Goal: Task Accomplishment & Management: Complete application form

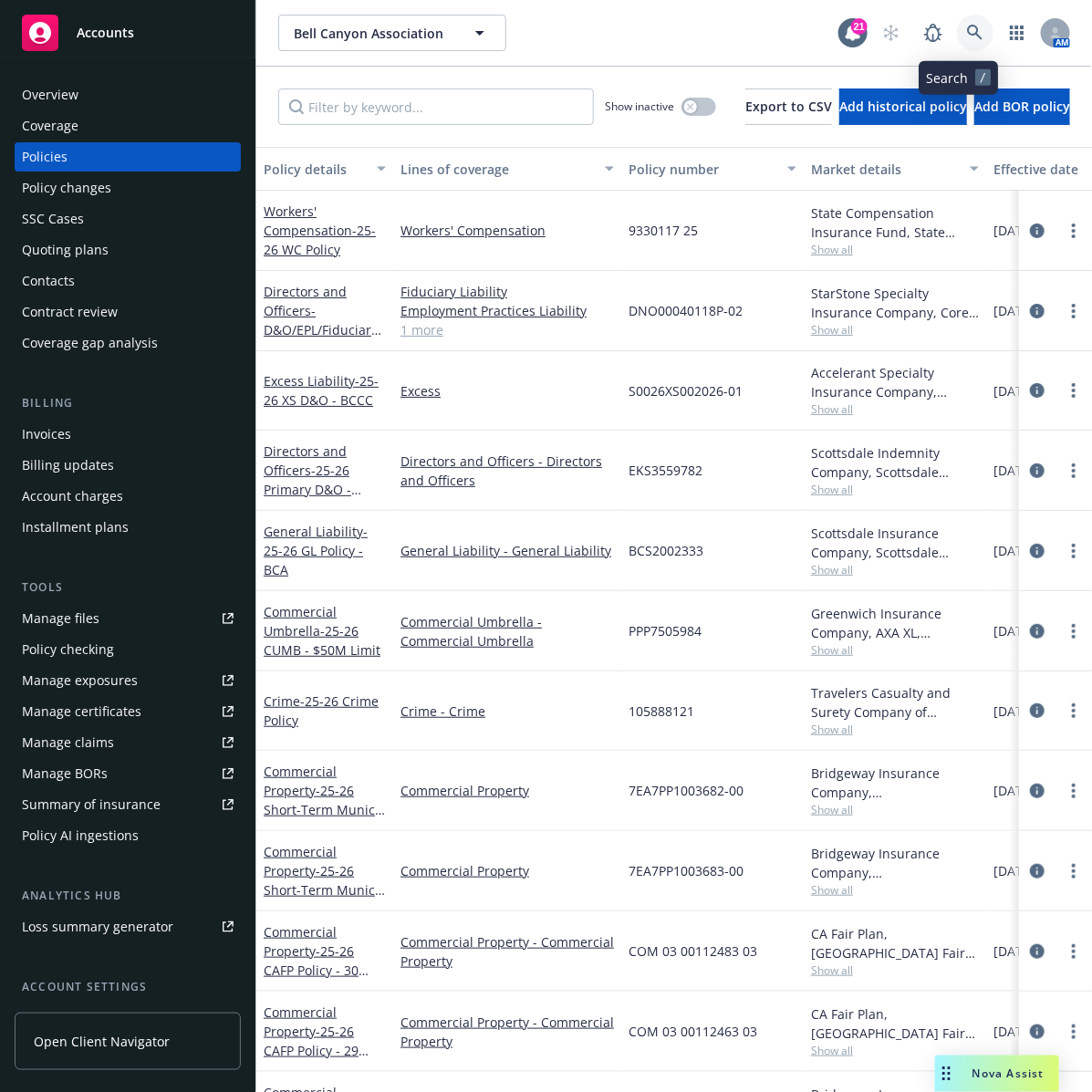
click at [967, 34] on icon at bounding box center [975, 32] width 16 height 16
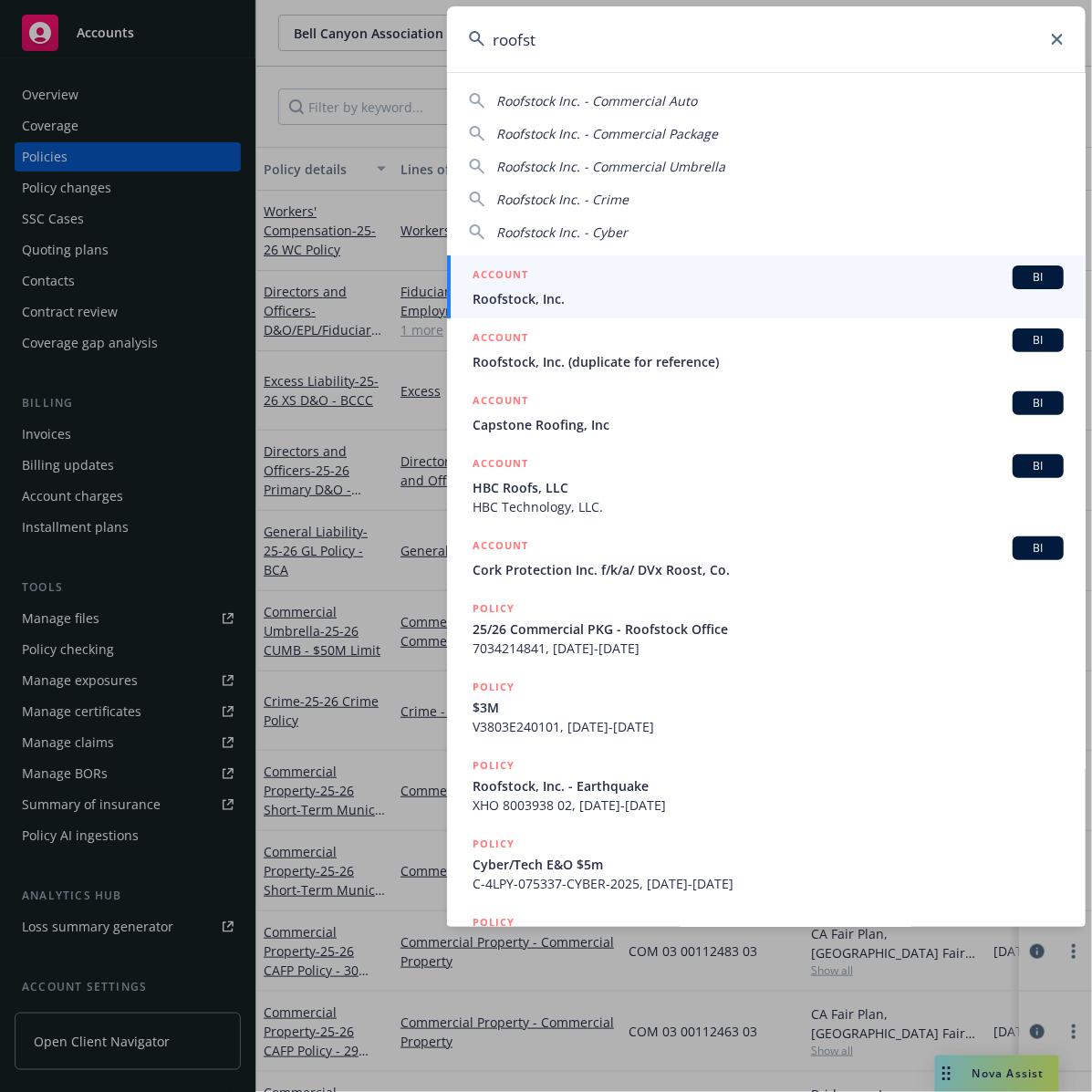
type input "roofst"
click at [687, 289] on span "Roofstock, Inc." at bounding box center [768, 298] width 592 height 20
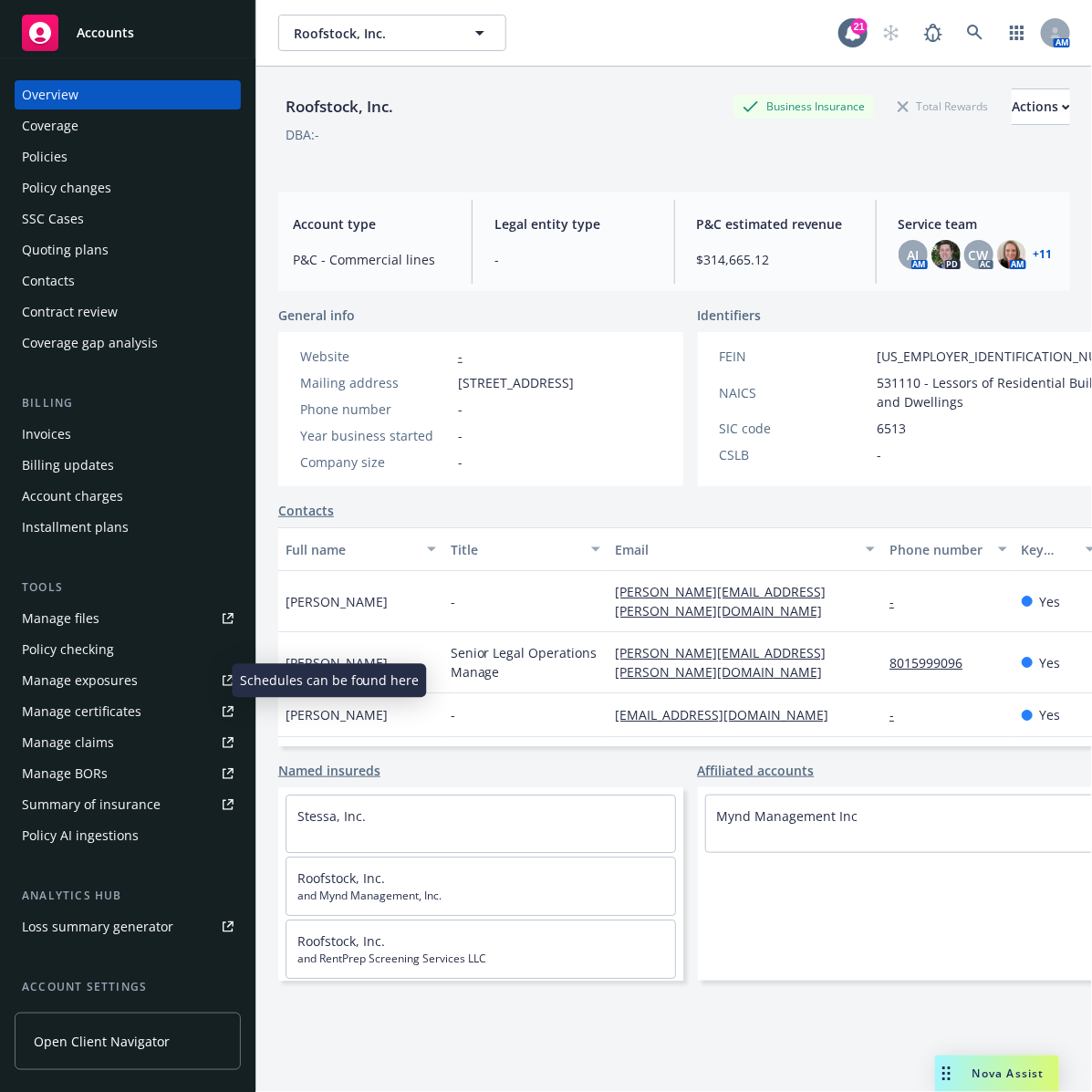
click at [77, 678] on div "Manage exposures" at bounding box center [80, 680] width 116 height 29
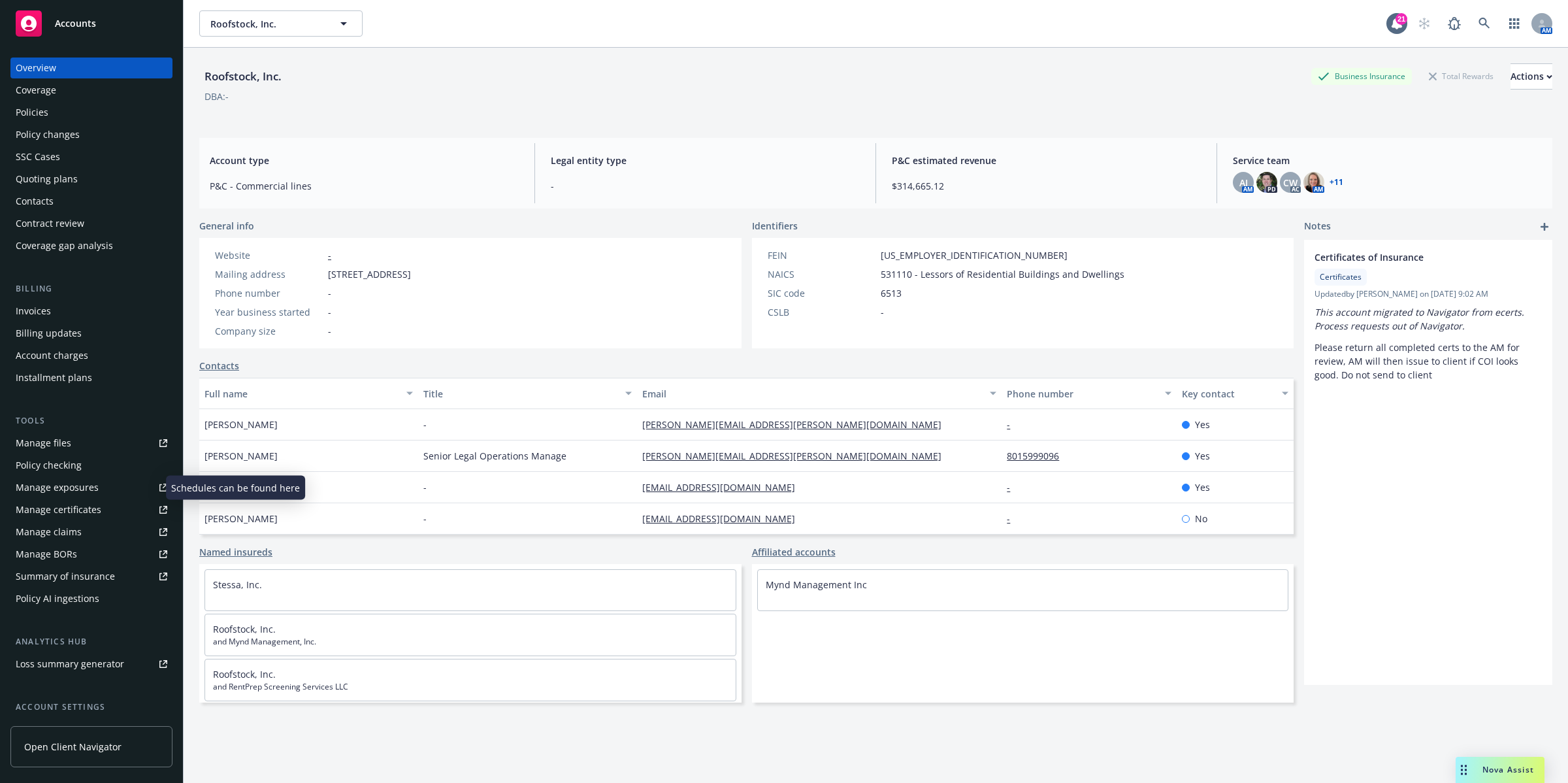
click at [70, 488] on div "Manage exposures" at bounding box center [57, 487] width 83 height 21
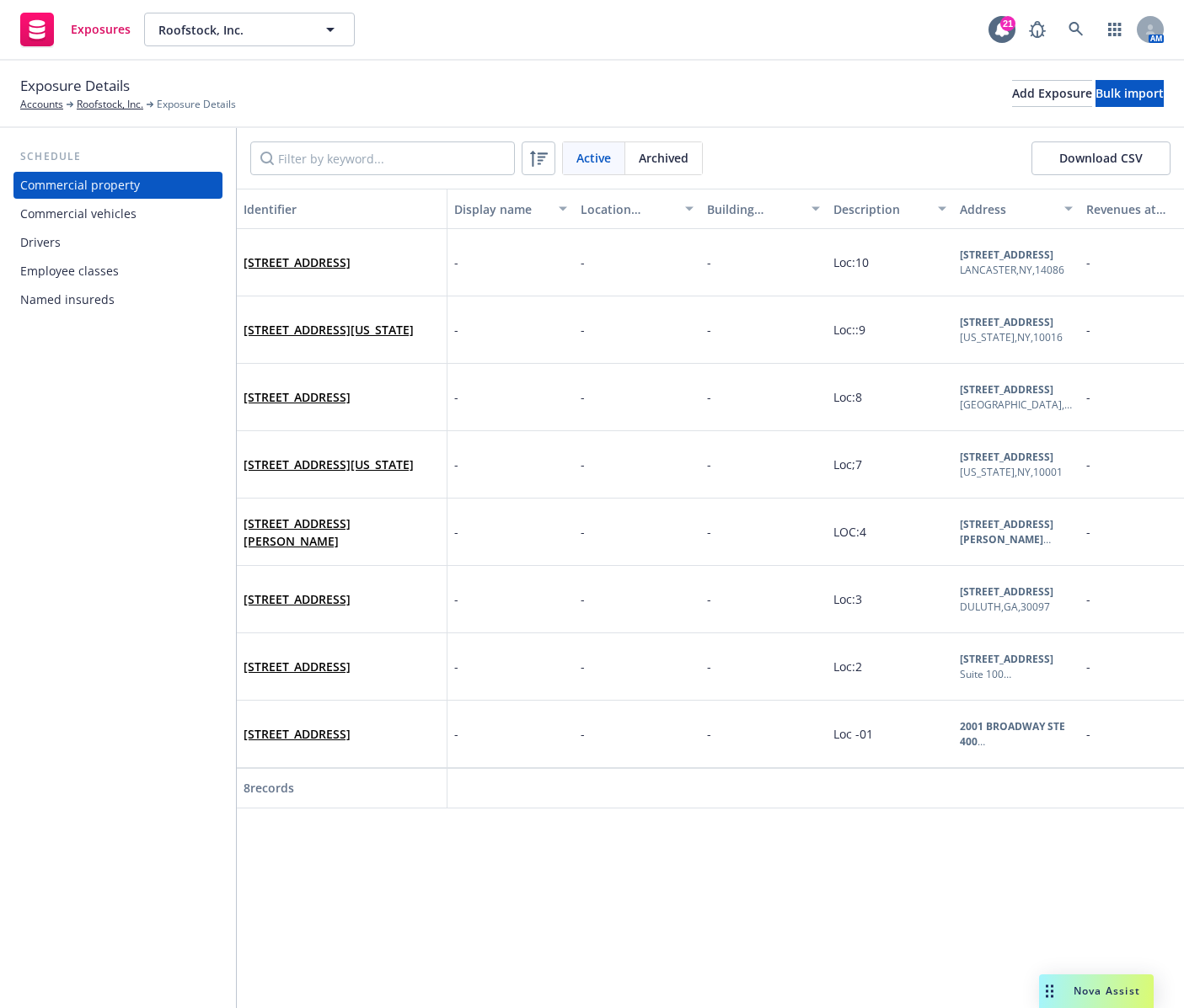
click at [98, 213] on div "Commercial vehicles" at bounding box center [78, 213] width 116 height 27
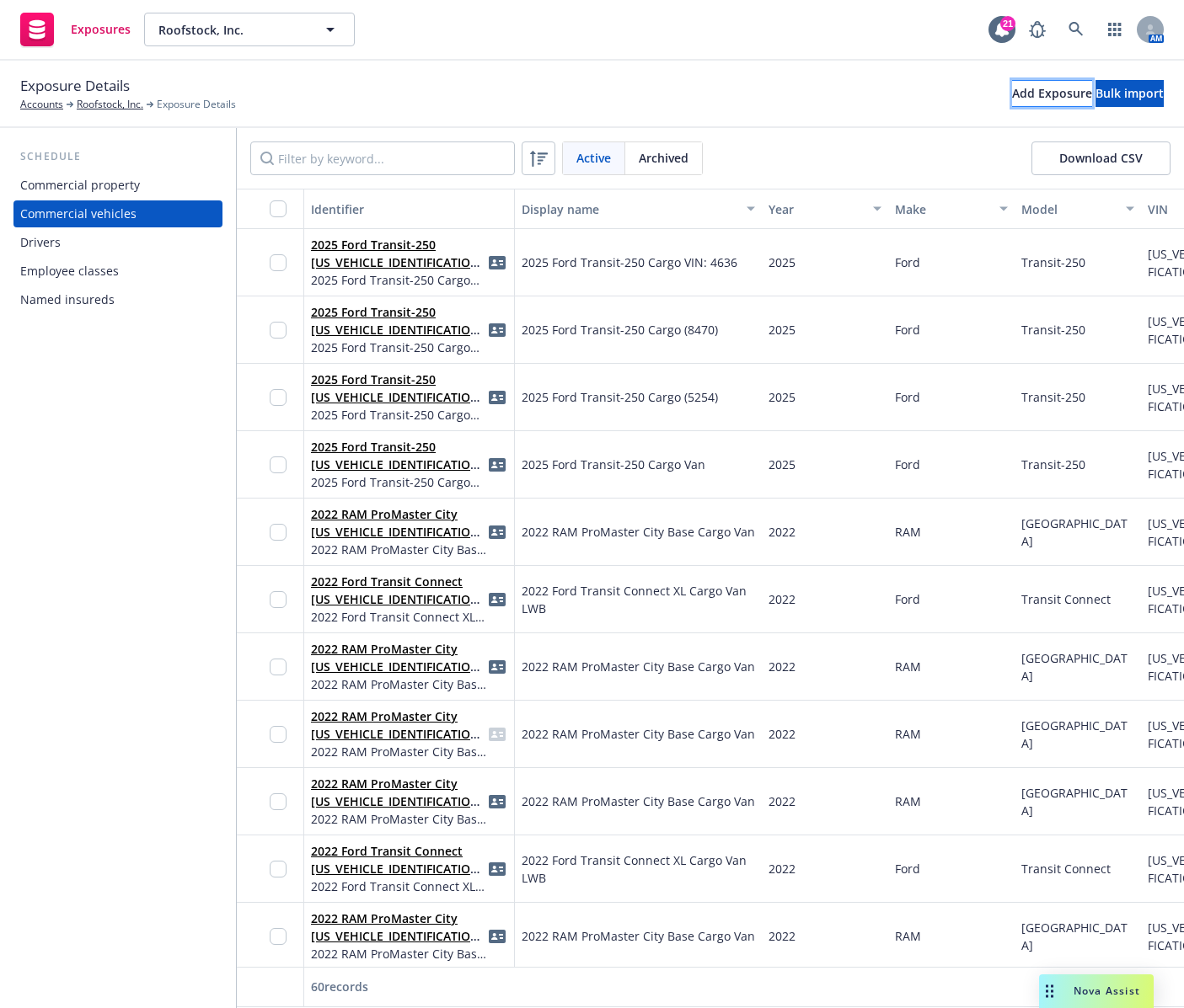
click at [1008, 94] on div "Add Exposure" at bounding box center [1051, 93] width 80 height 25
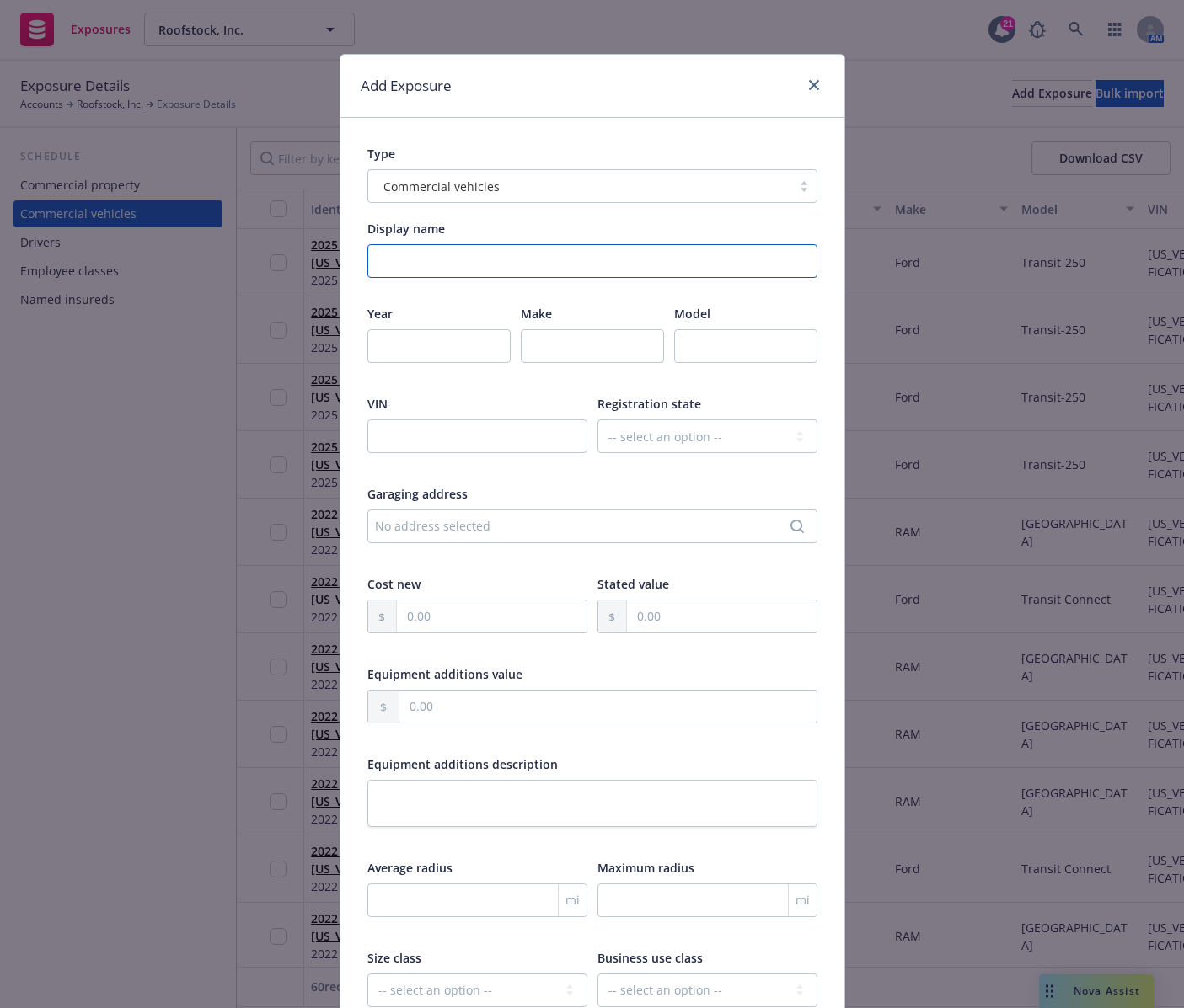
click at [458, 259] on input "Display name" at bounding box center [592, 261] width 450 height 34
click at [373, 341] on input "number" at bounding box center [439, 346] width 143 height 34
type input "2025"
click at [536, 347] on input "text" at bounding box center [592, 346] width 143 height 34
type input "Ford"
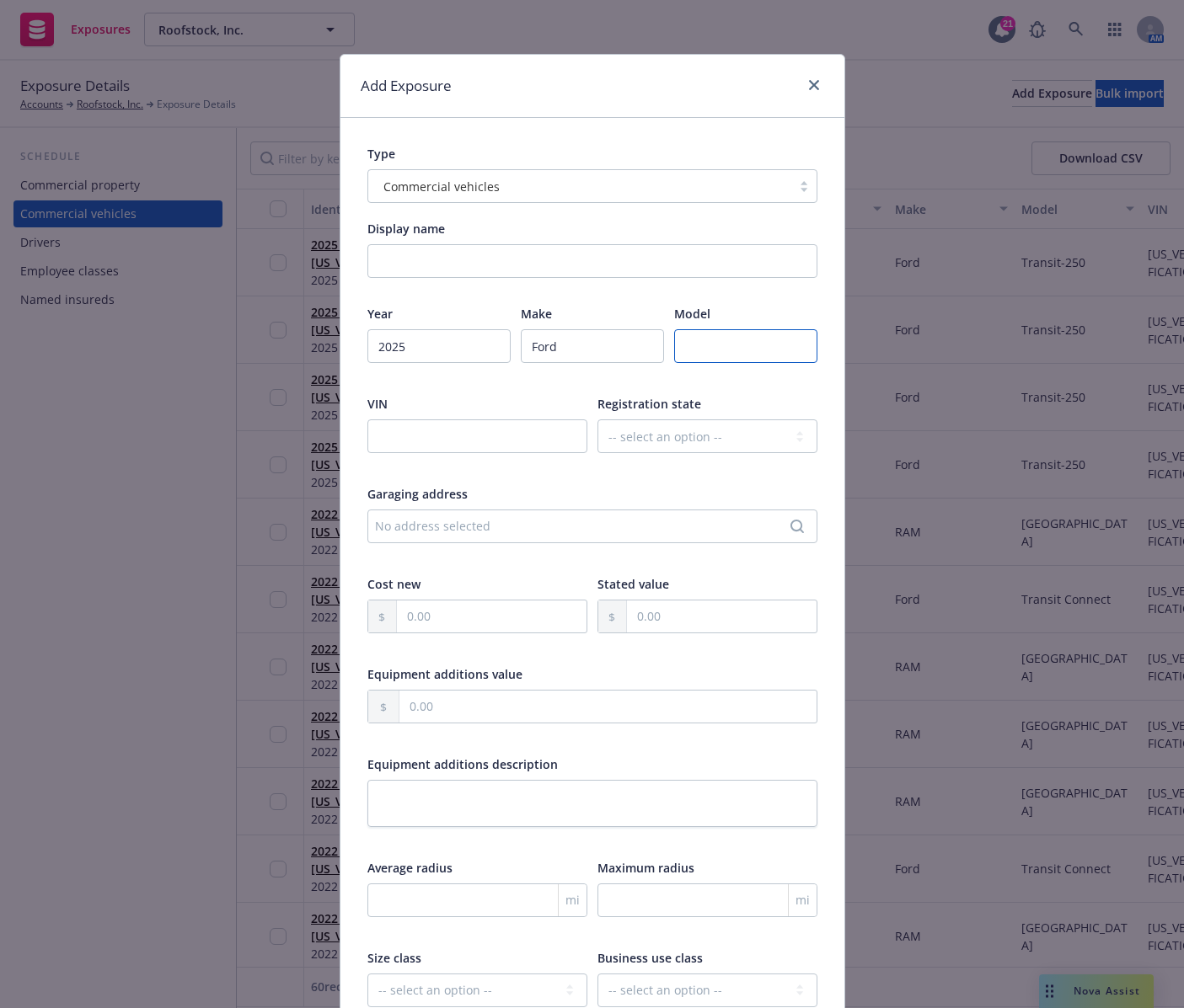
click at [674, 342] on input "text" at bounding box center [745, 346] width 143 height 34
click at [700, 342] on input "text" at bounding box center [745, 346] width 143 height 34
type input "Transit-250"
click at [541, 439] on input "text" at bounding box center [478, 436] width 220 height 34
type input "1FTBR1X86SKA57682"
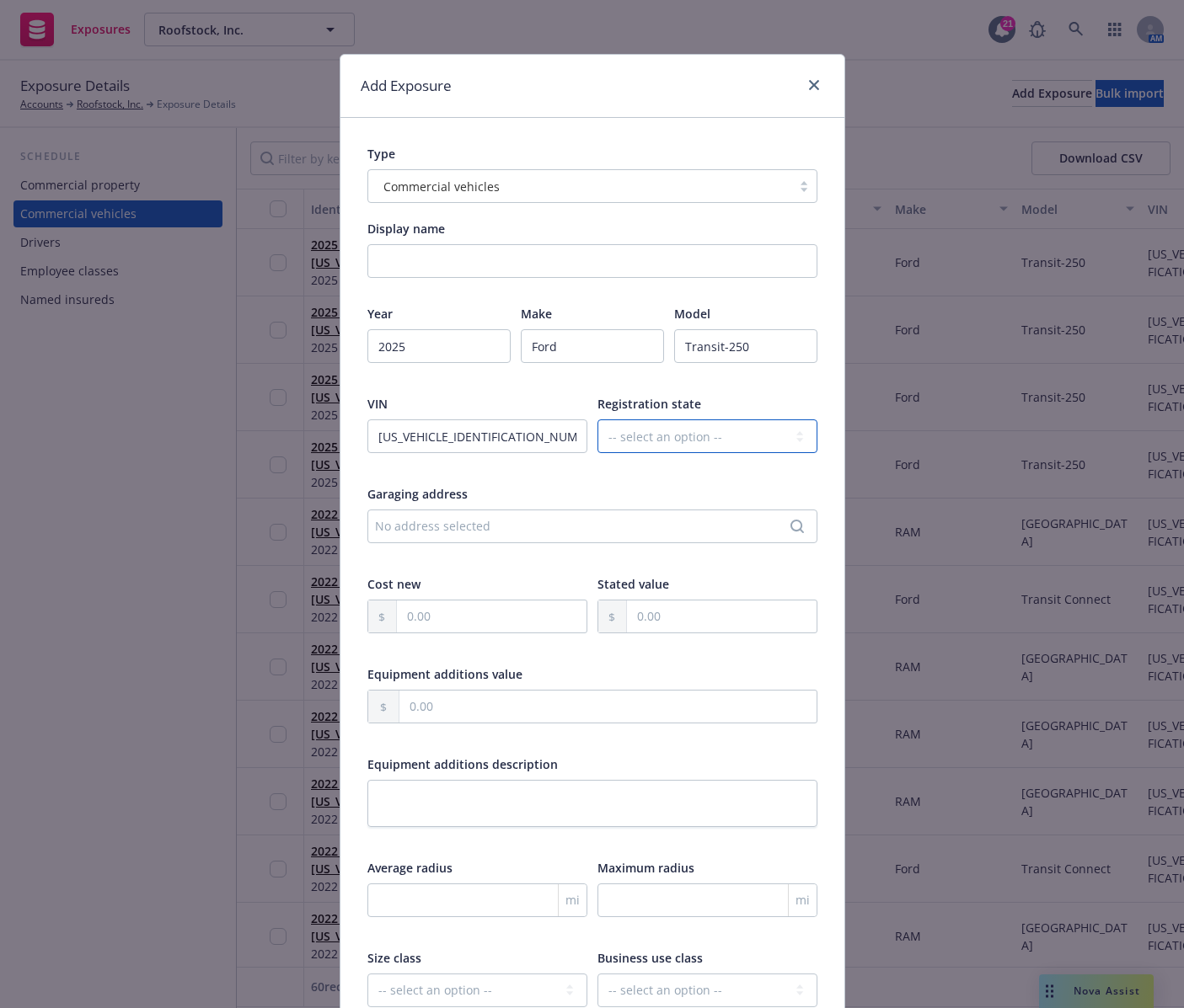
click at [718, 435] on select "-- select an option -- Alaska Alabama Arkansas American Samoa Arizona Californi…" at bounding box center [707, 436] width 220 height 34
click at [764, 438] on select "-- select an option -- Alaska Alabama Arkansas American Samoa Arizona Californi…" at bounding box center [707, 436] width 220 height 34
select select "NC"
click at [597, 420] on select "-- select an option -- Alaska Alabama Arkansas American Samoa Arizona Californi…" at bounding box center [707, 436] width 220 height 34
drag, startPoint x: 482, startPoint y: 264, endPoint x: 472, endPoint y: 265, distance: 10.0
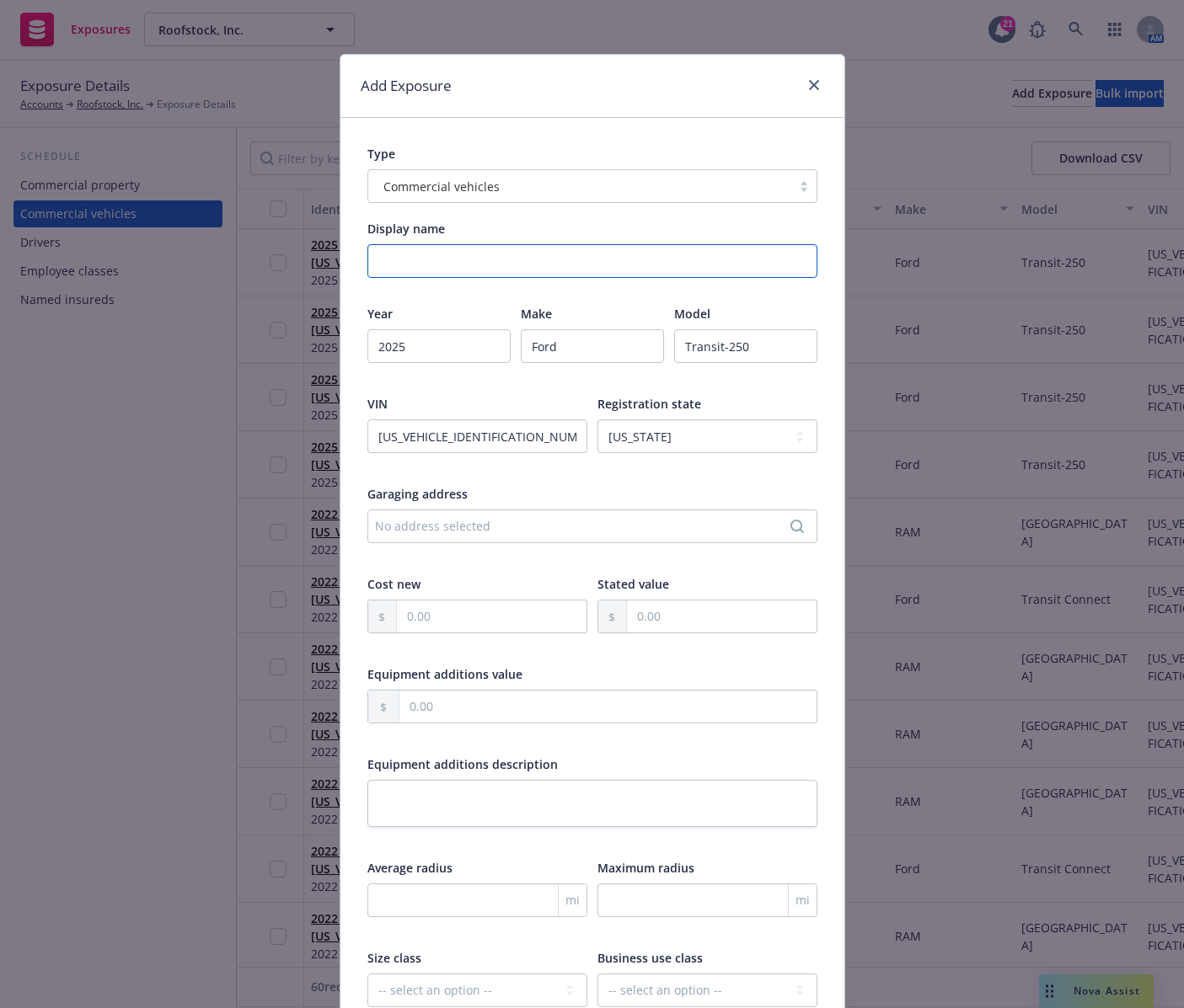
click at [480, 262] on input "Display name" at bounding box center [592, 261] width 450 height 34
paste input "Commercial vehicles - 2025 Ford Transit-250 Cargo VIN: 4636"
type input "Commercial vehicles - 2025 Ford Transit-250 Cargo VIN: 7682"
click at [429, 620] on input "text" at bounding box center [491, 616] width 189 height 32
type input "62,000.00"
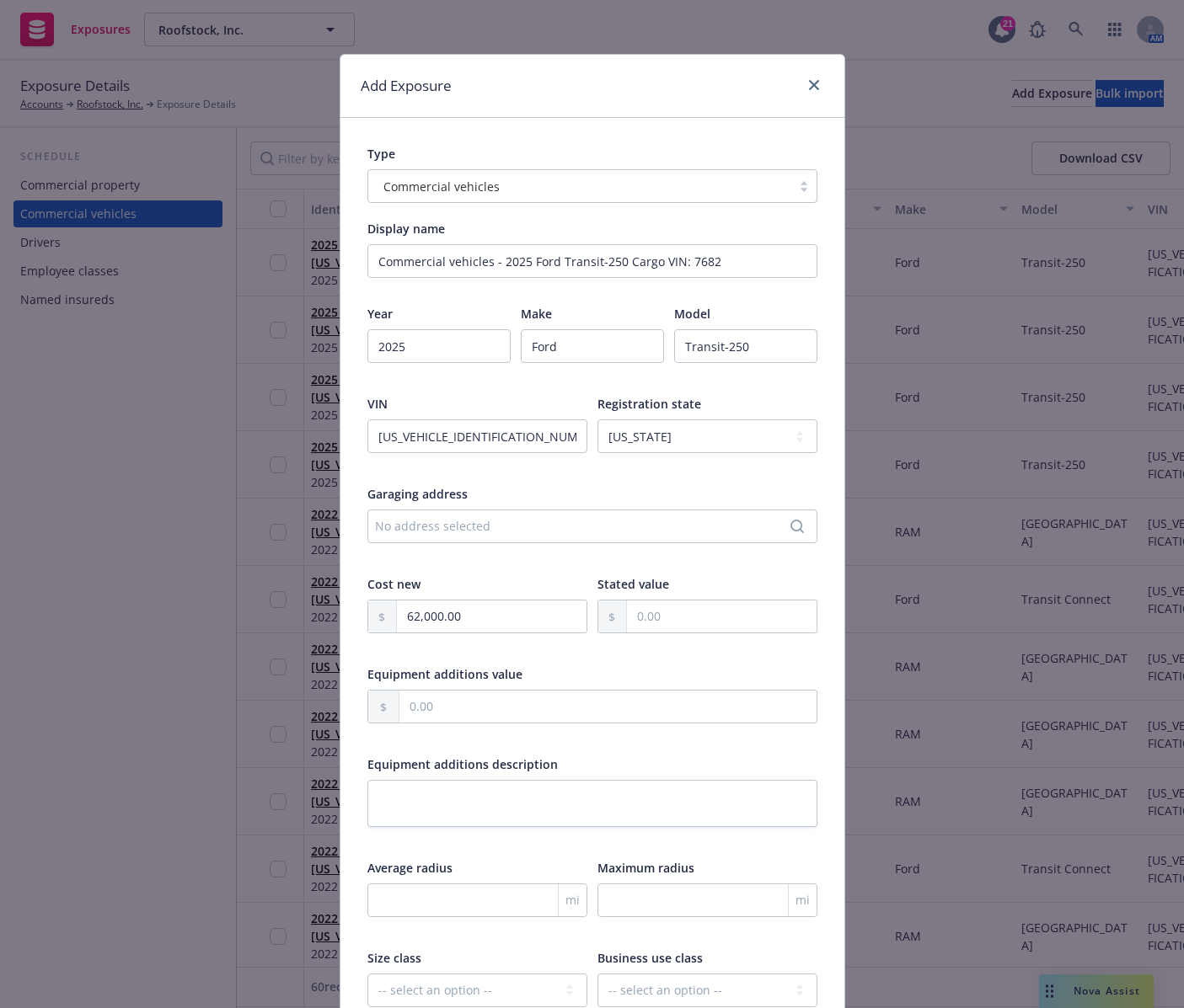
click at [468, 573] on div "Year 2025 Make Ford Model Transit-250 VIN 1FTBR1X86SKA57682 Registration state …" at bounding box center [592, 667] width 450 height 724
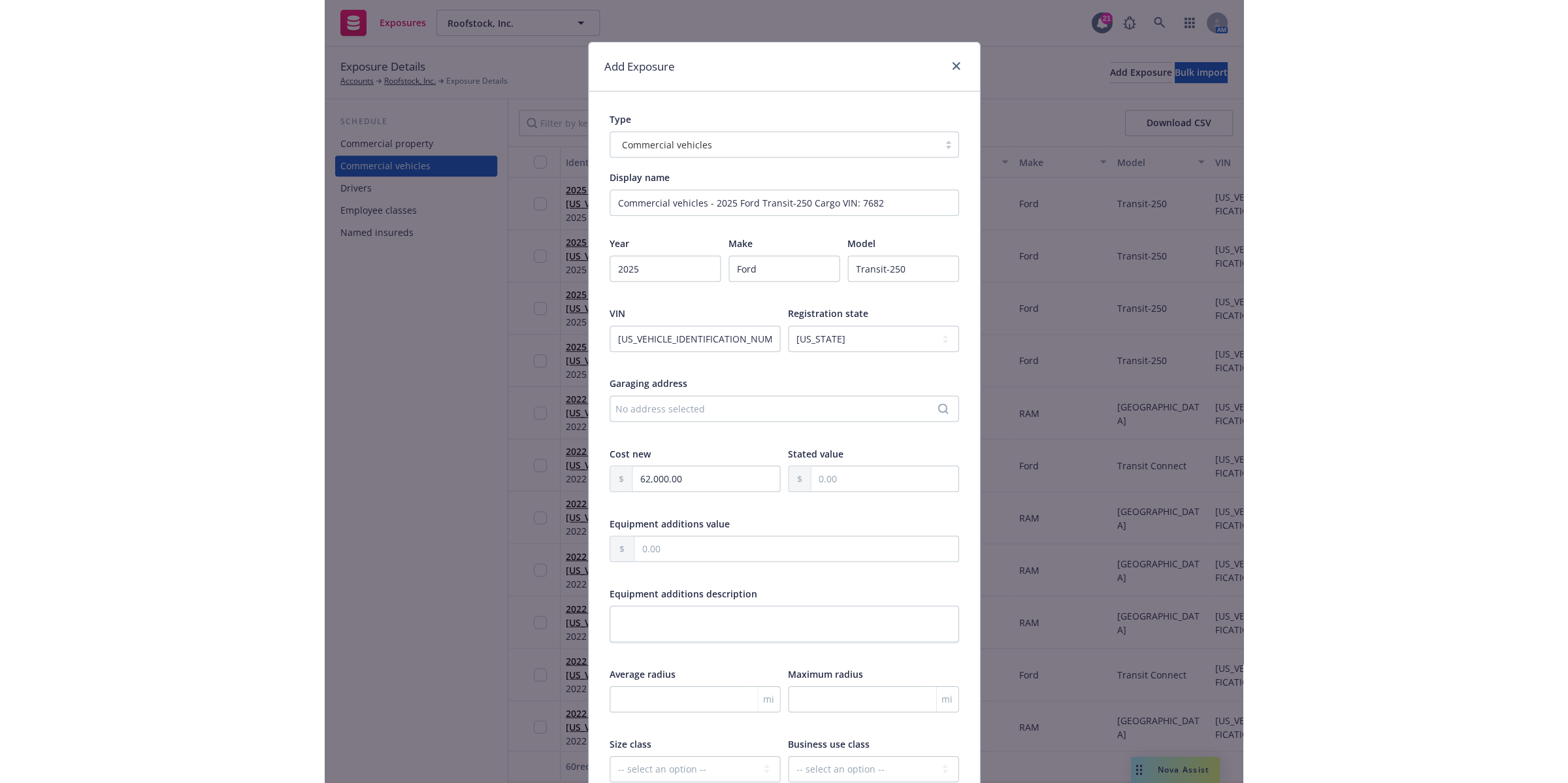
scroll to position [204, 0]
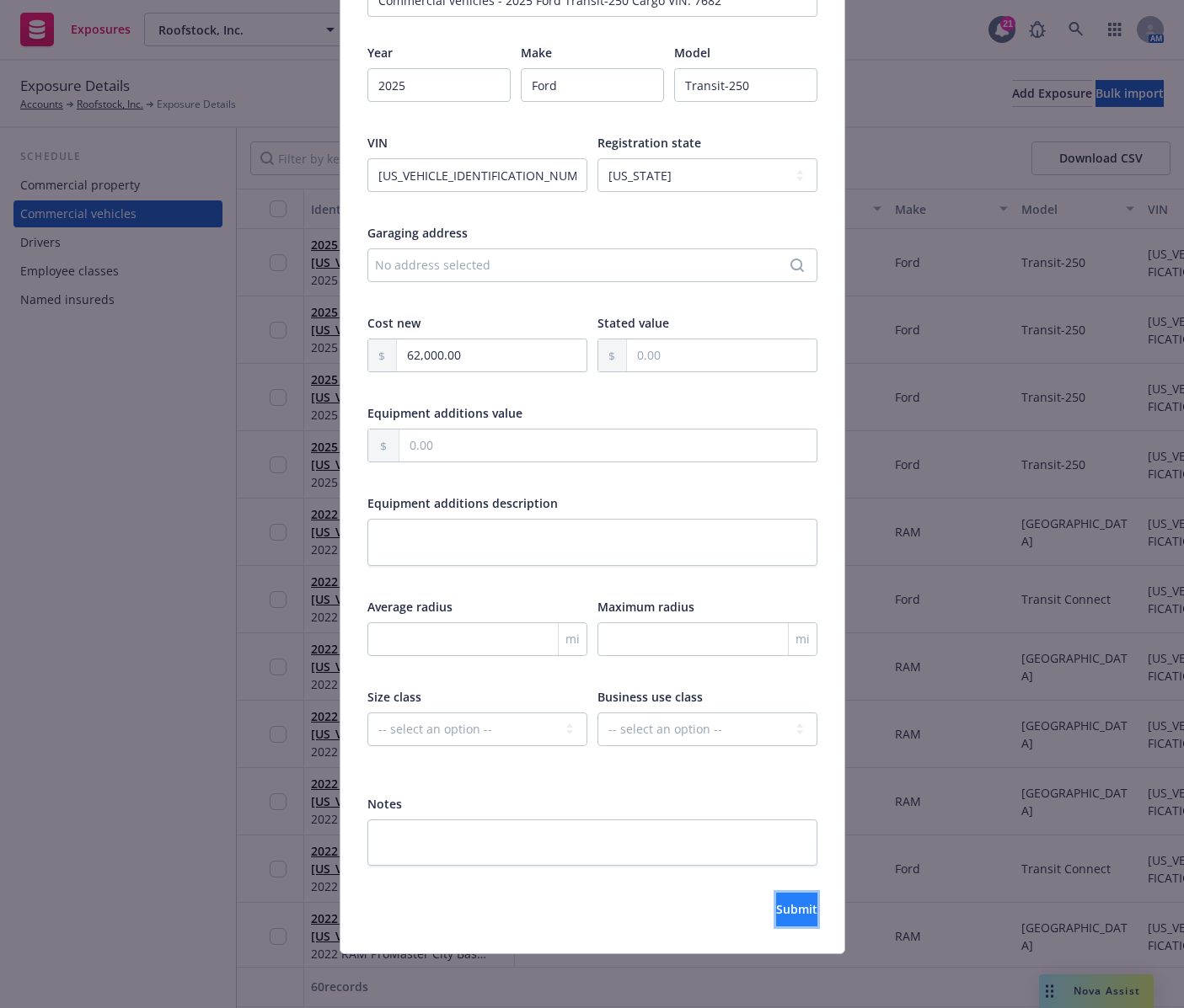
click at [778, 910] on span "Submit" at bounding box center [797, 909] width 41 height 16
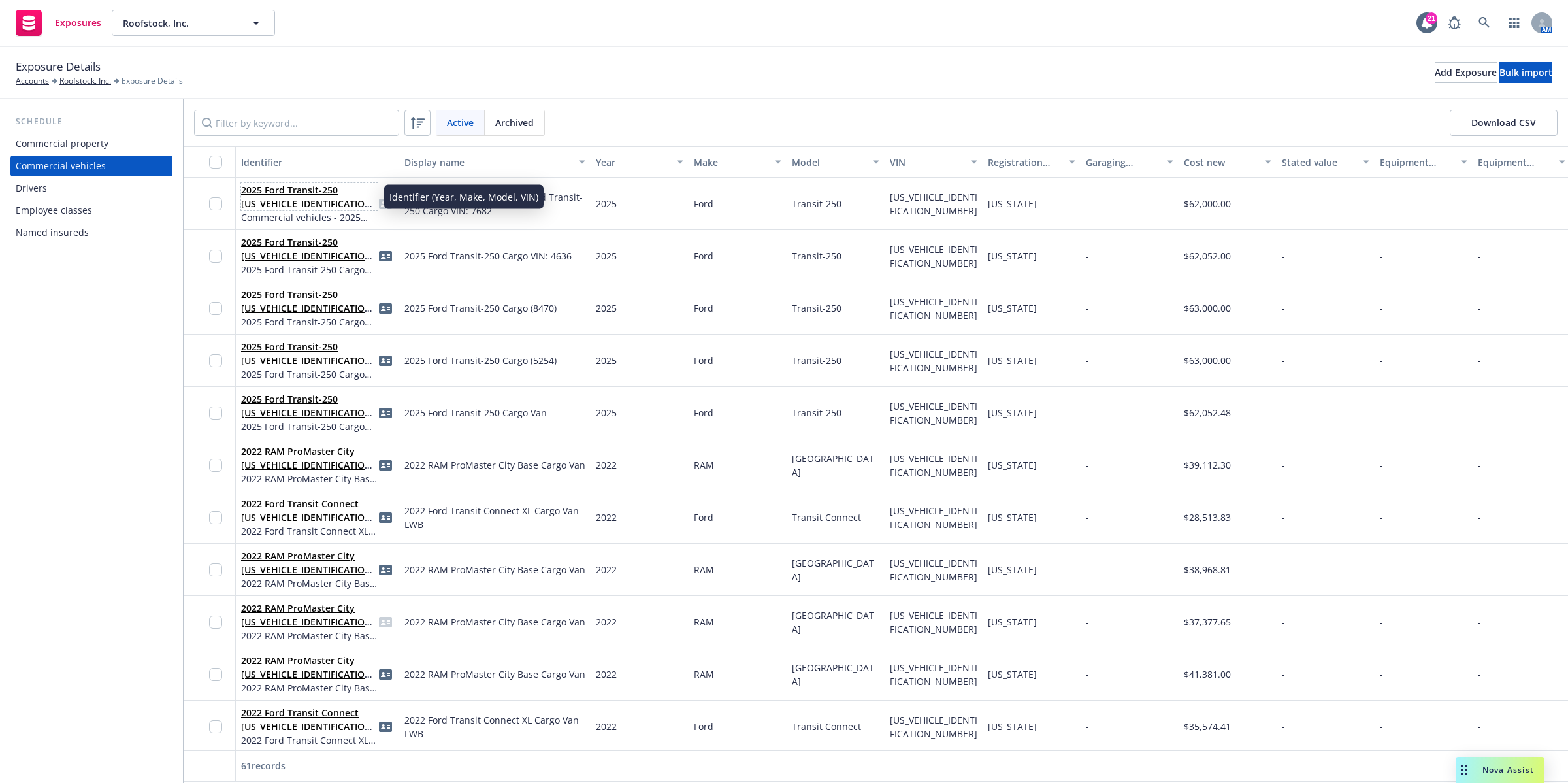
click at [258, 198] on link "2025 Ford Transit-250 1FTBR1X86SKA57682" at bounding box center [308, 204] width 135 height 40
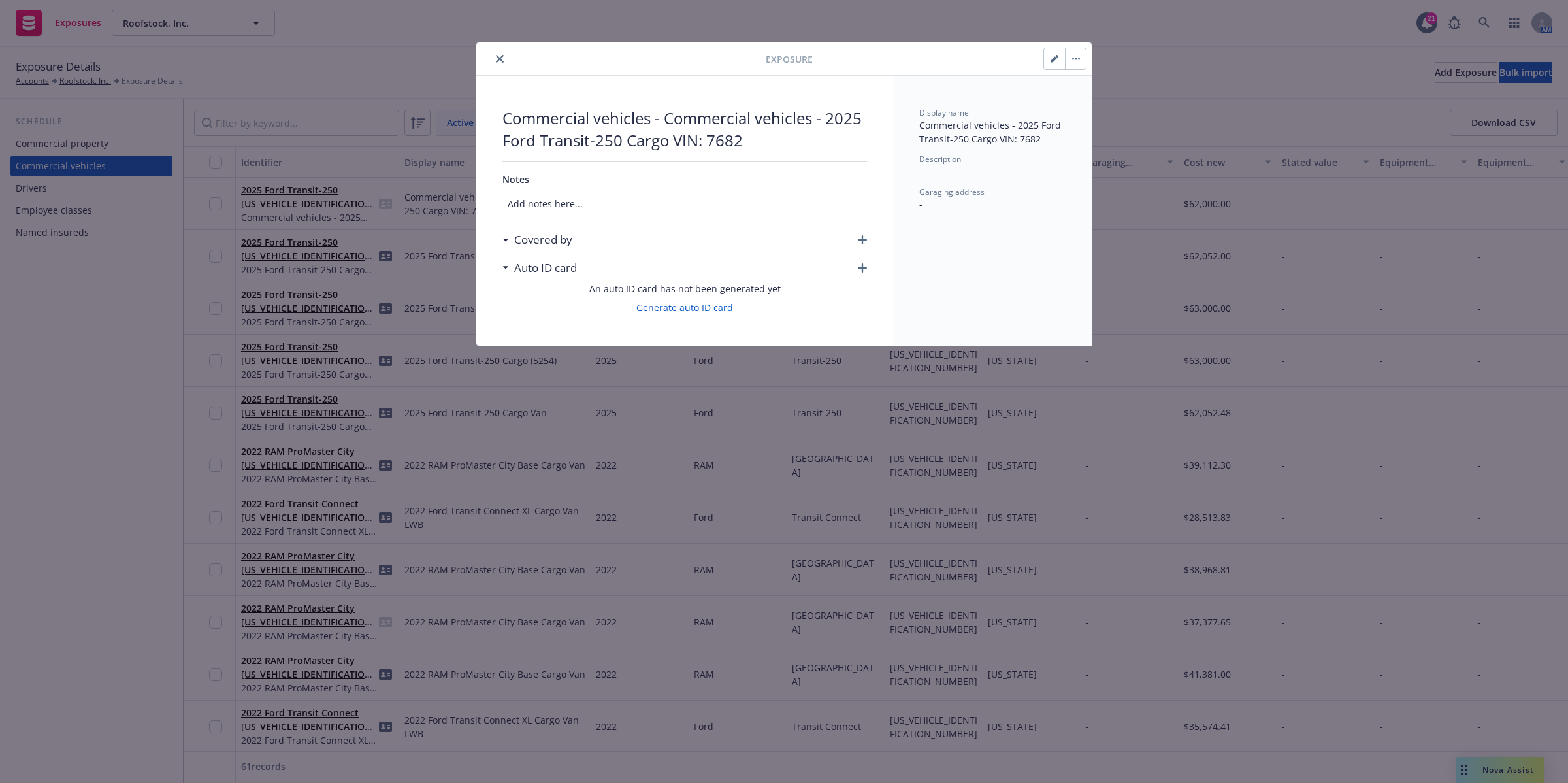
click at [781, 83] on div "Exposure Commercial vehicles - Commercial vehicles - 2025 Ford Transit-250 Carg…" at bounding box center [784, 391] width 1568 height 783
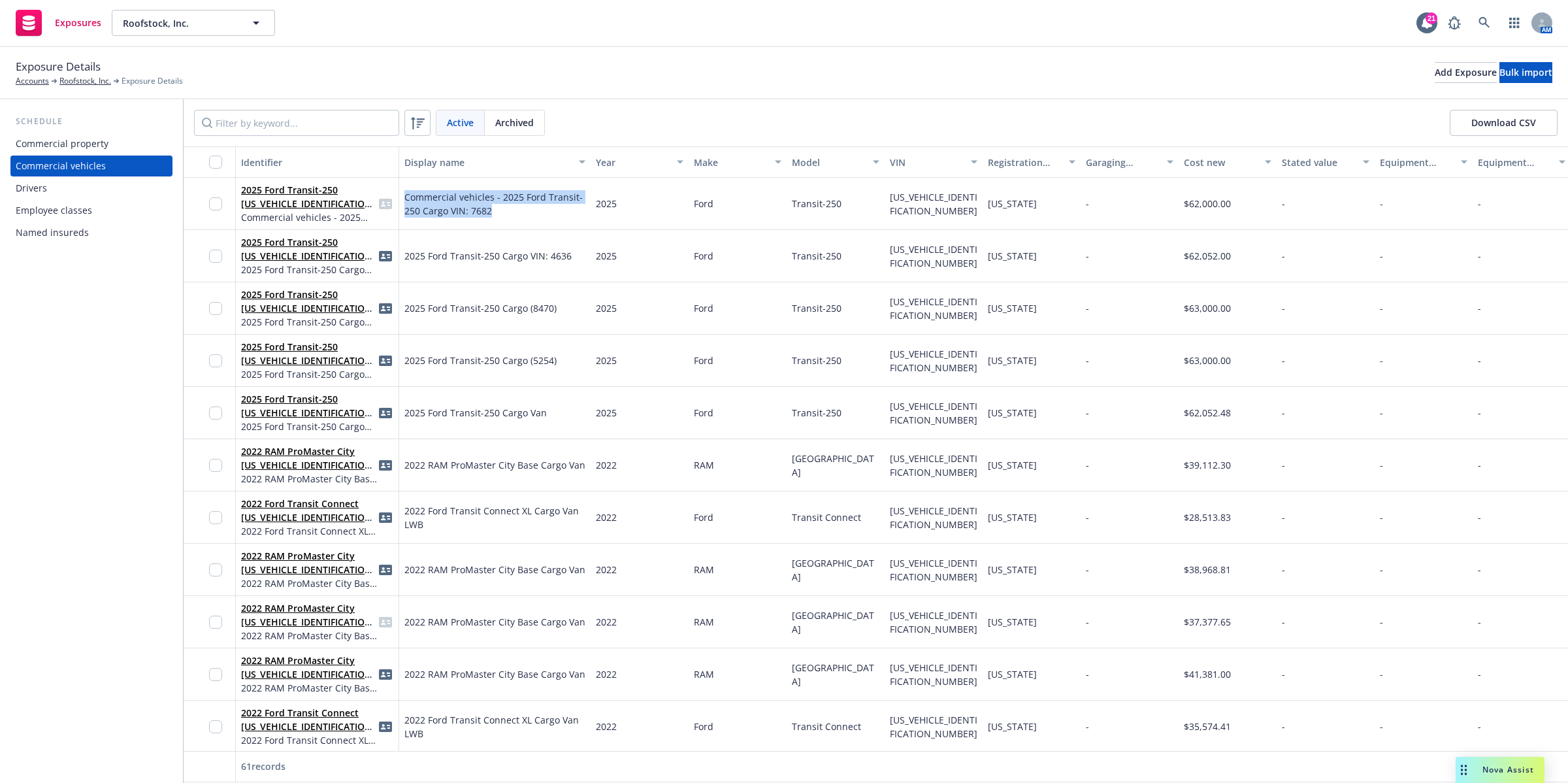
drag, startPoint x: 500, startPoint y: 207, endPoint x: 403, endPoint y: 200, distance: 97.3
click at [403, 200] on div "Commercial vehicles - 2025 Ford Transit-250 Cargo VIN: 7682" at bounding box center [494, 204] width 191 height 52
copy span "Commercial vehicles - 2025 Ford Transit-250 Cargo VIN: 7682"
click at [289, 191] on link "2025 Ford Transit-250 1FTBR1X86SKA57682" at bounding box center [308, 204] width 135 height 40
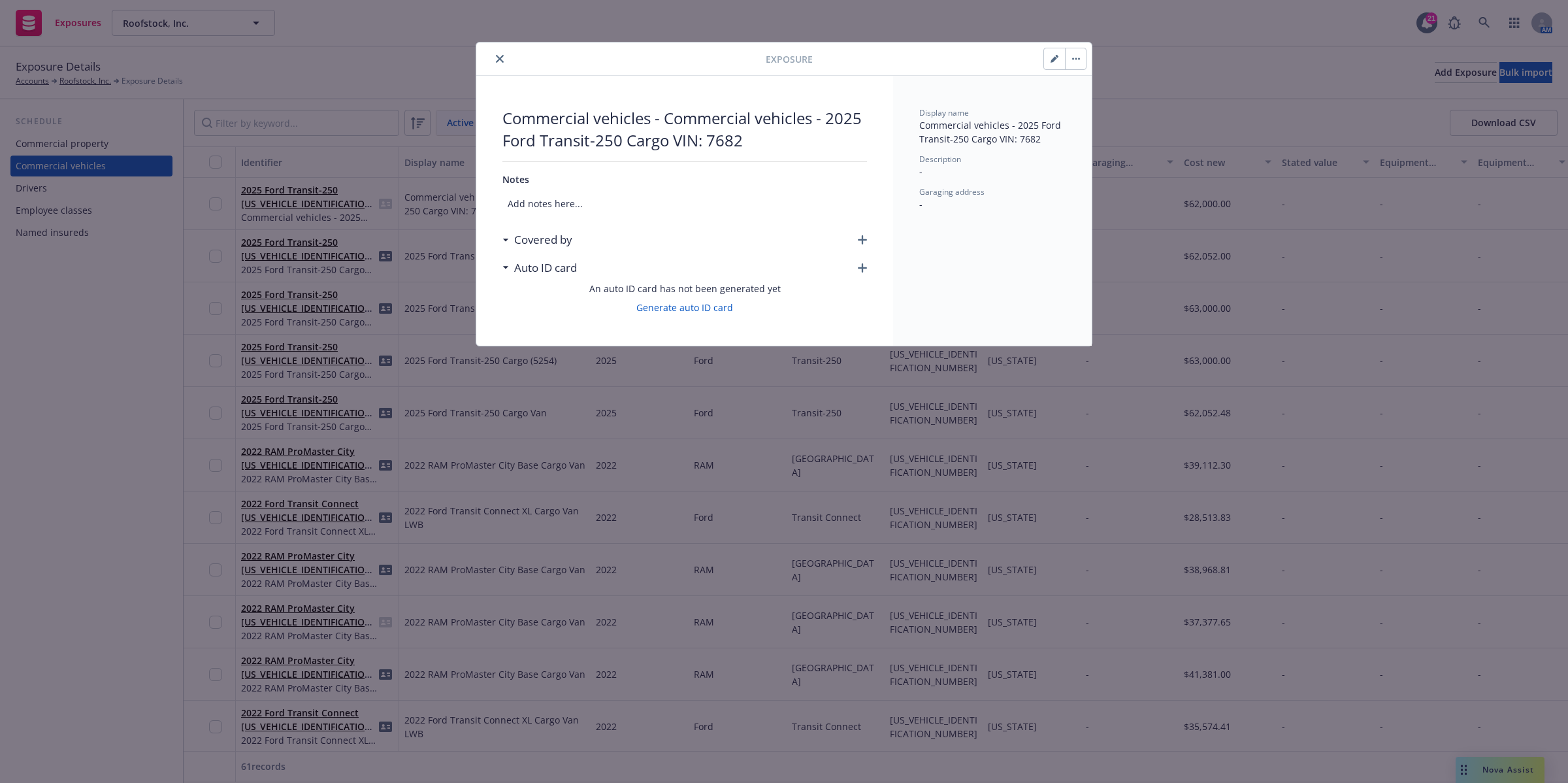
click at [781, 56] on icon "button" at bounding box center [1057, 56] width 3 height 3
select select "NC"
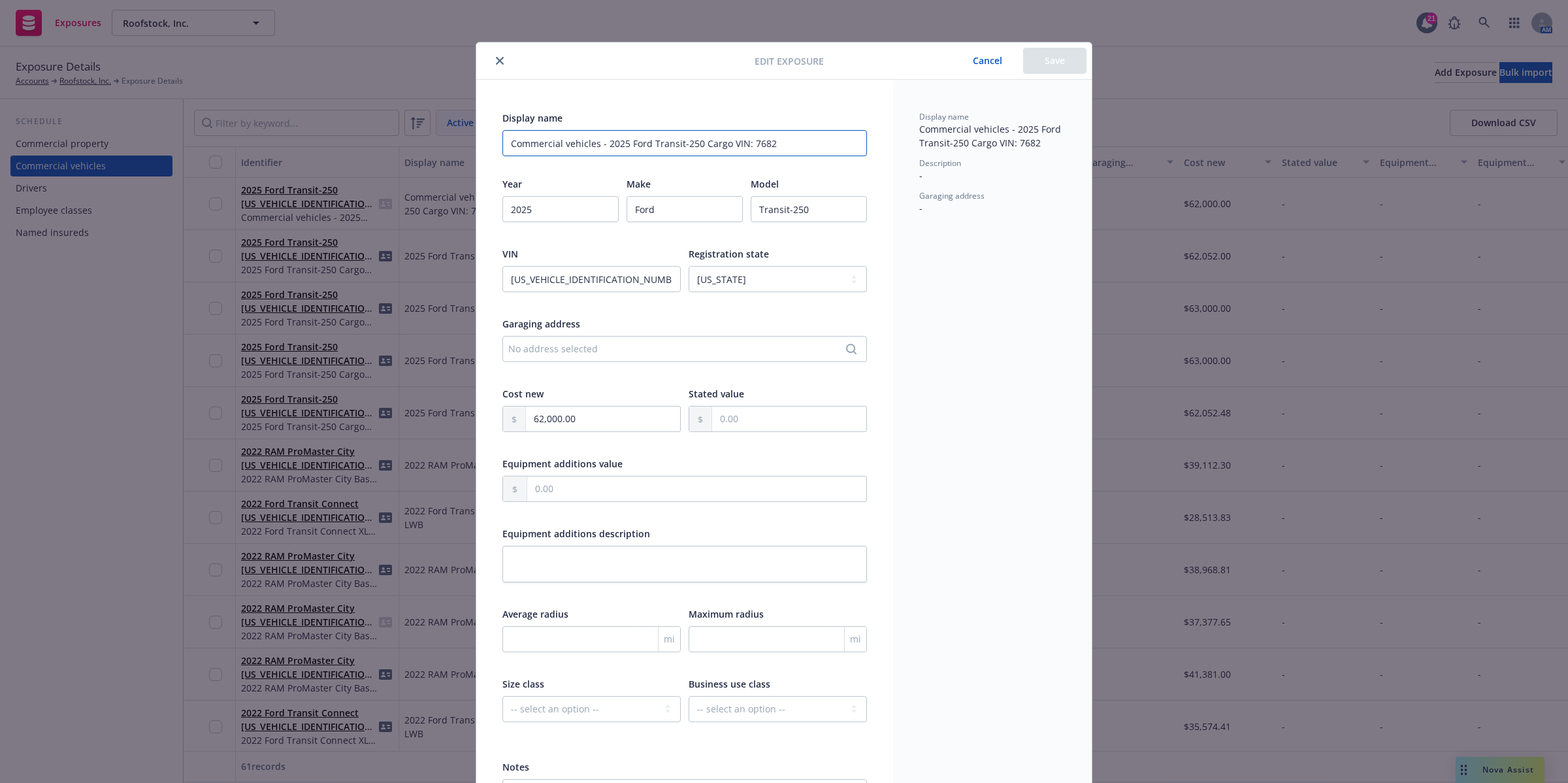
drag, startPoint x: 599, startPoint y: 146, endPoint x: 468, endPoint y: 141, distance: 131.1
click at [468, 141] on div "Edit exposure Cancel Save Display name Commercial vehicles - 2025 Ford Transit-…" at bounding box center [784, 391] width 1568 height 783
type input "2025 Ford Transit-250 Cargo VIN: 7682"
click at [781, 56] on button "Save" at bounding box center [1055, 60] width 63 height 26
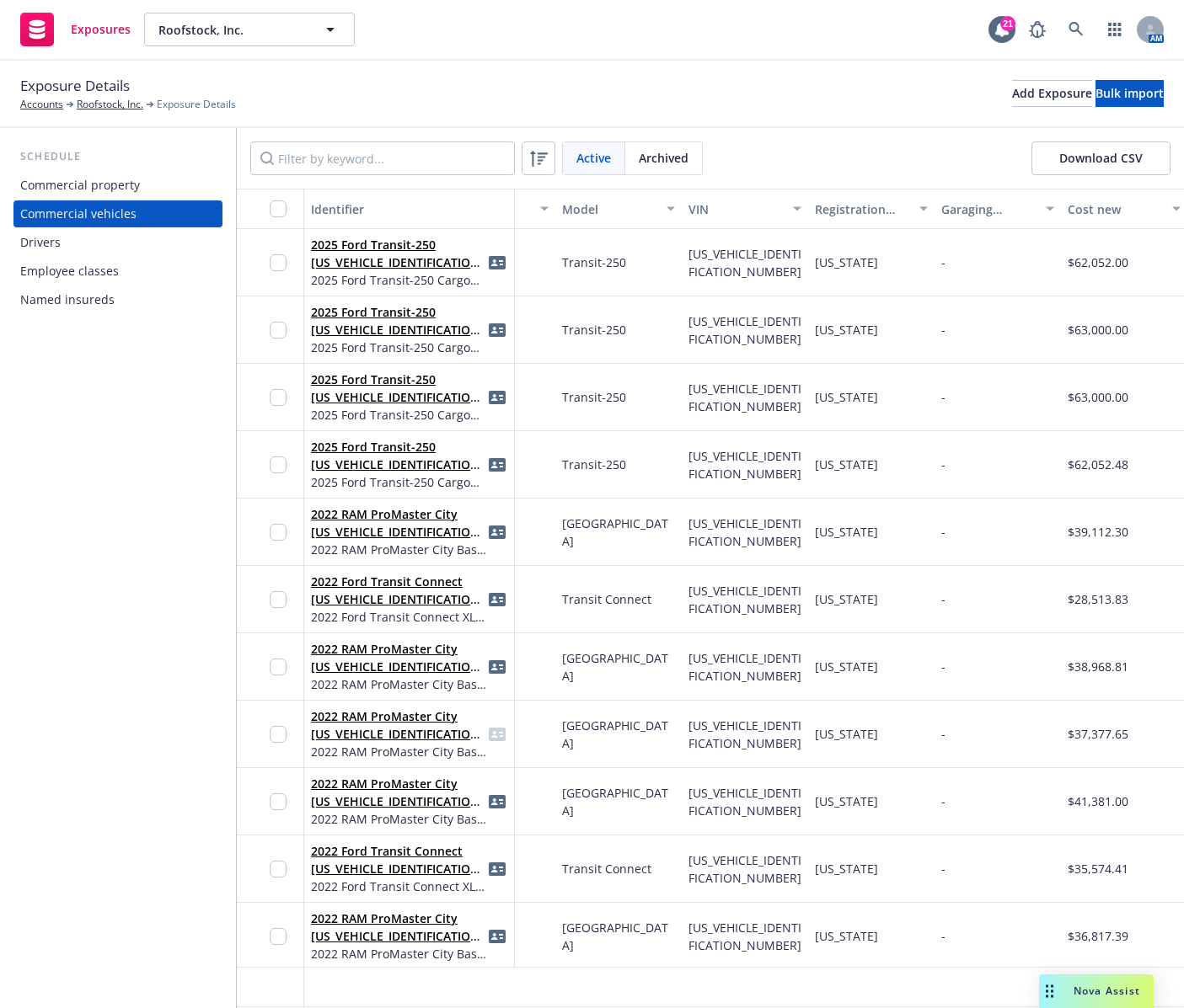
scroll to position [0, 503]
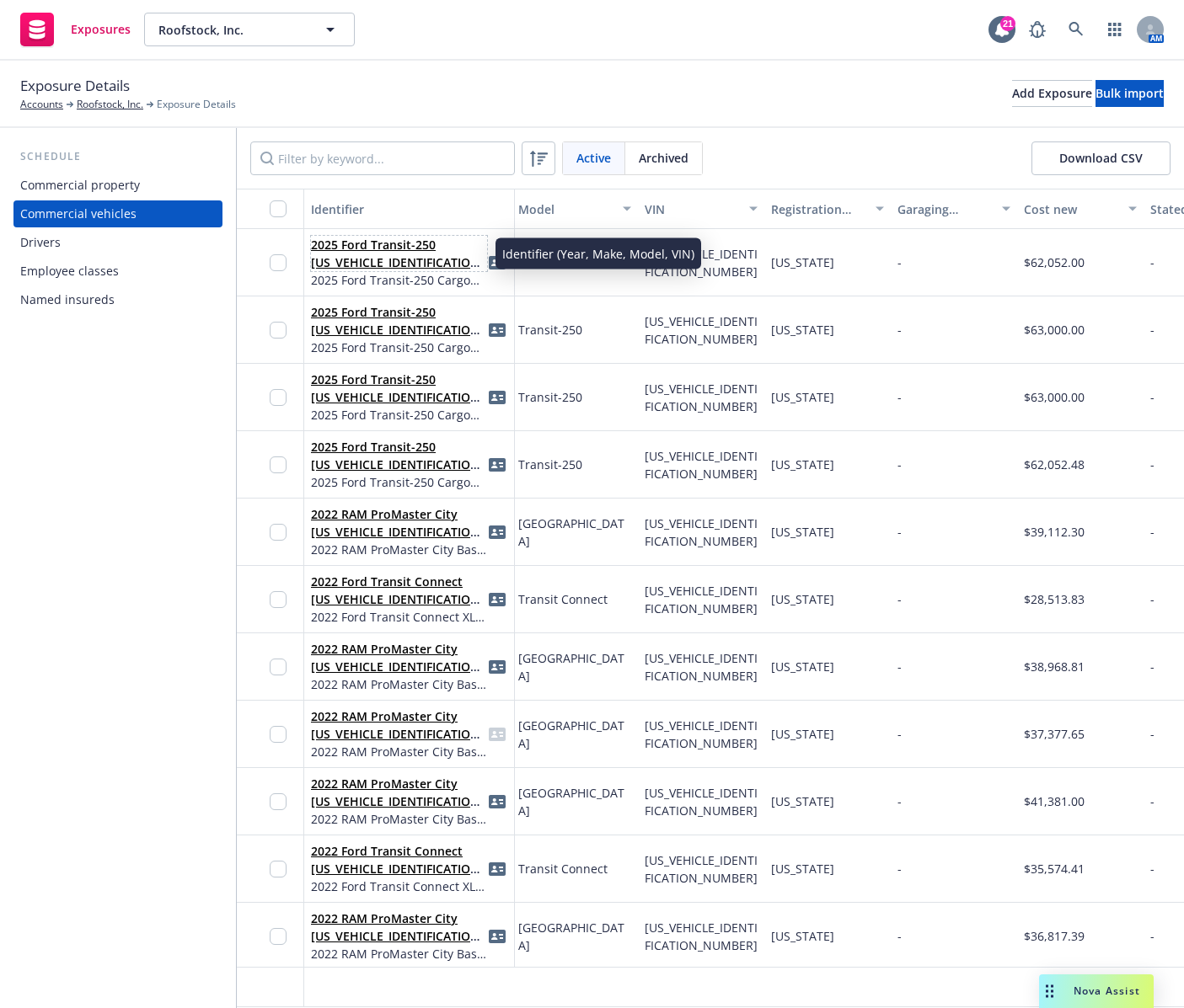
click at [398, 258] on link "2025 Ford Transit-250 [US_VEHICLE_IDENTIFICATION_NUMBER]" at bounding box center [398, 262] width 174 height 52
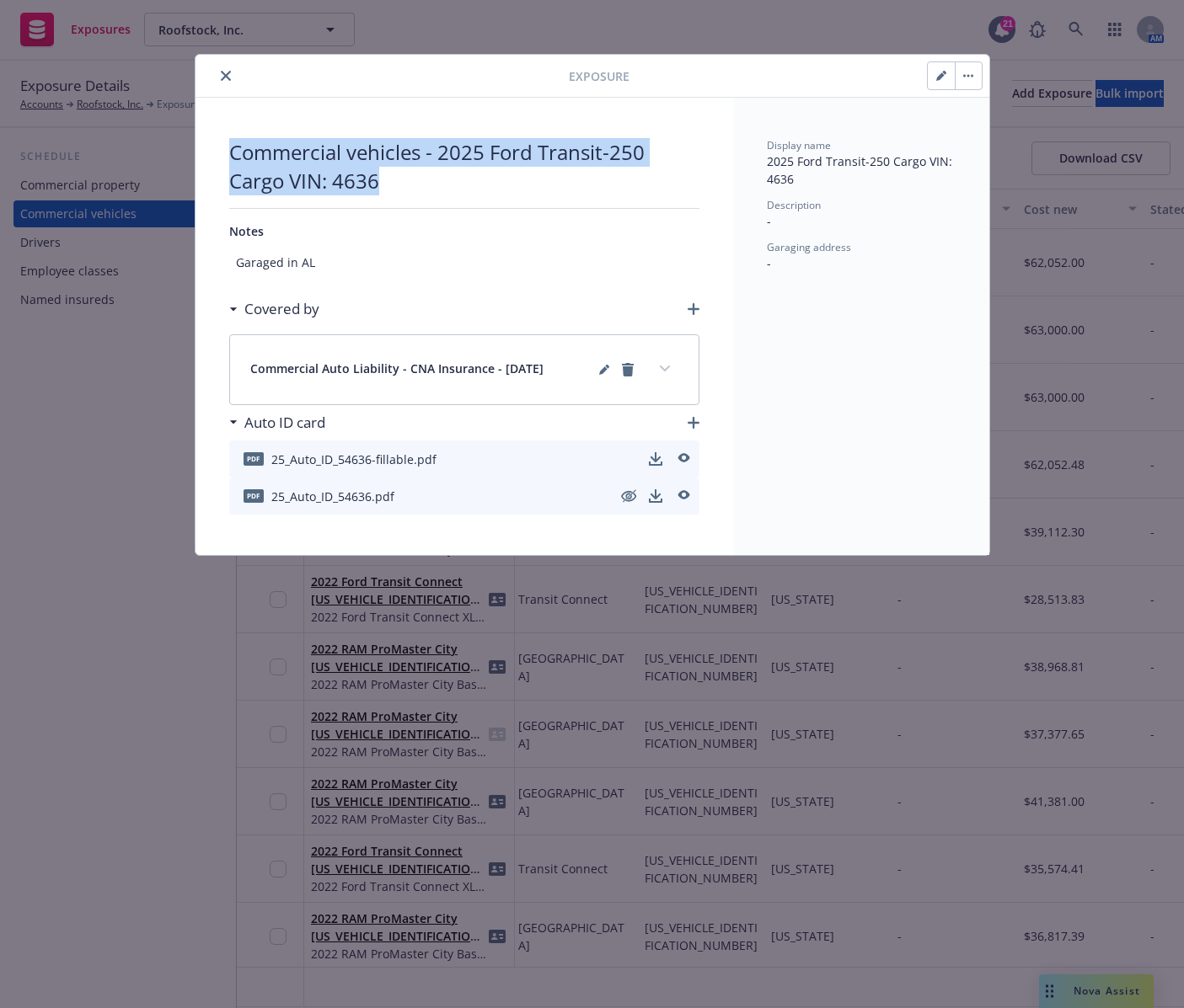
drag, startPoint x: 385, startPoint y: 181, endPoint x: 186, endPoint y: 144, distance: 202.4
click at [186, 144] on div "Exposure Commercial vehicles - 2025 Ford Transit-250 Cargo VIN: 4636 Notes Gara…" at bounding box center [592, 504] width 1184 height 1008
copy span "Commercial vehicles - 2025 Ford Transit-250 Cargo VIN: 4636"
click at [224, 80] on icon "close" at bounding box center [226, 76] width 10 height 10
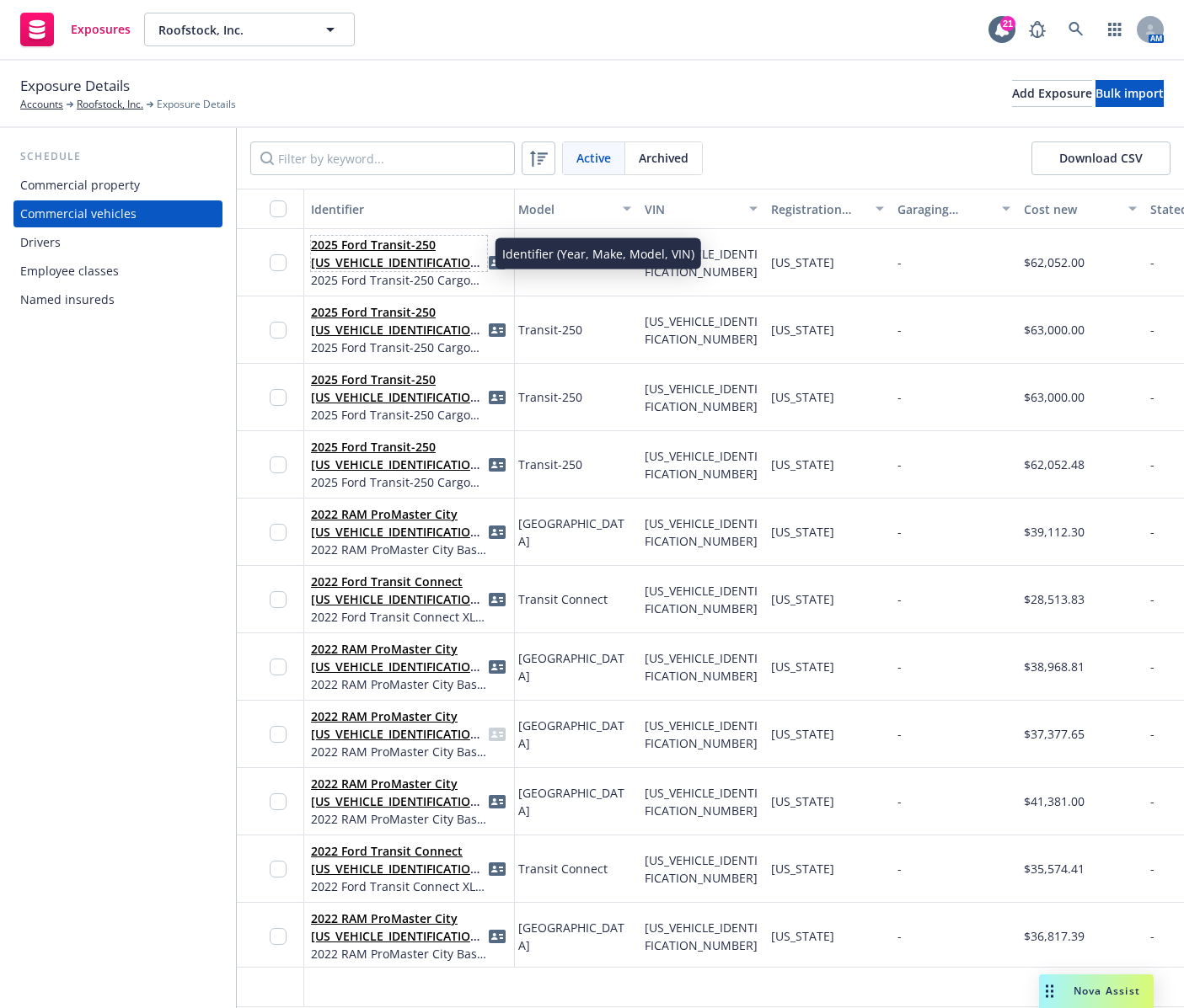
click at [361, 247] on link "2025 Ford Transit-250 [US_VEHICLE_IDENTIFICATION_NUMBER]" at bounding box center [398, 262] width 174 height 52
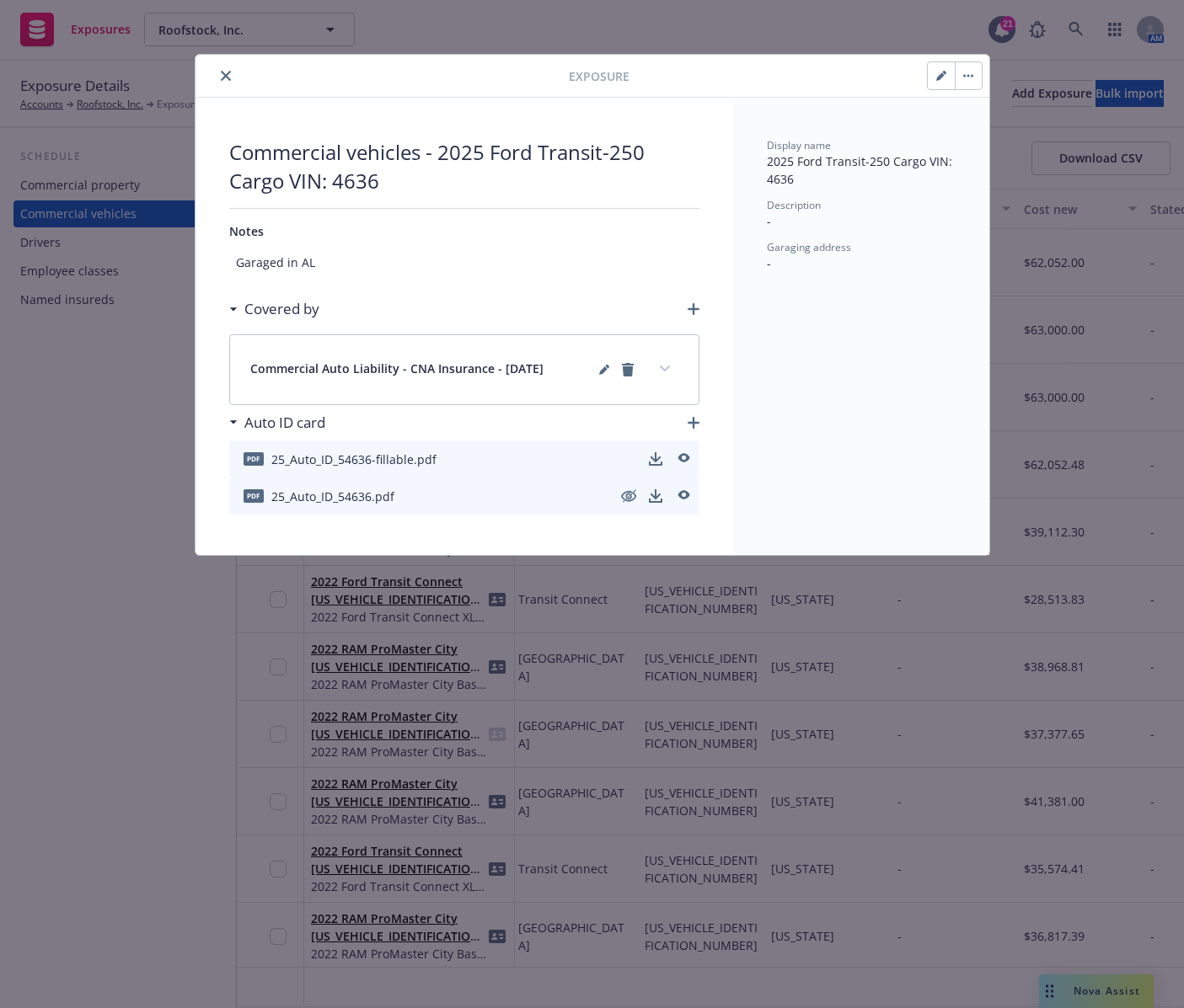
click at [938, 77] on icon "button" at bounding box center [940, 77] width 9 height 9
select select "AL"
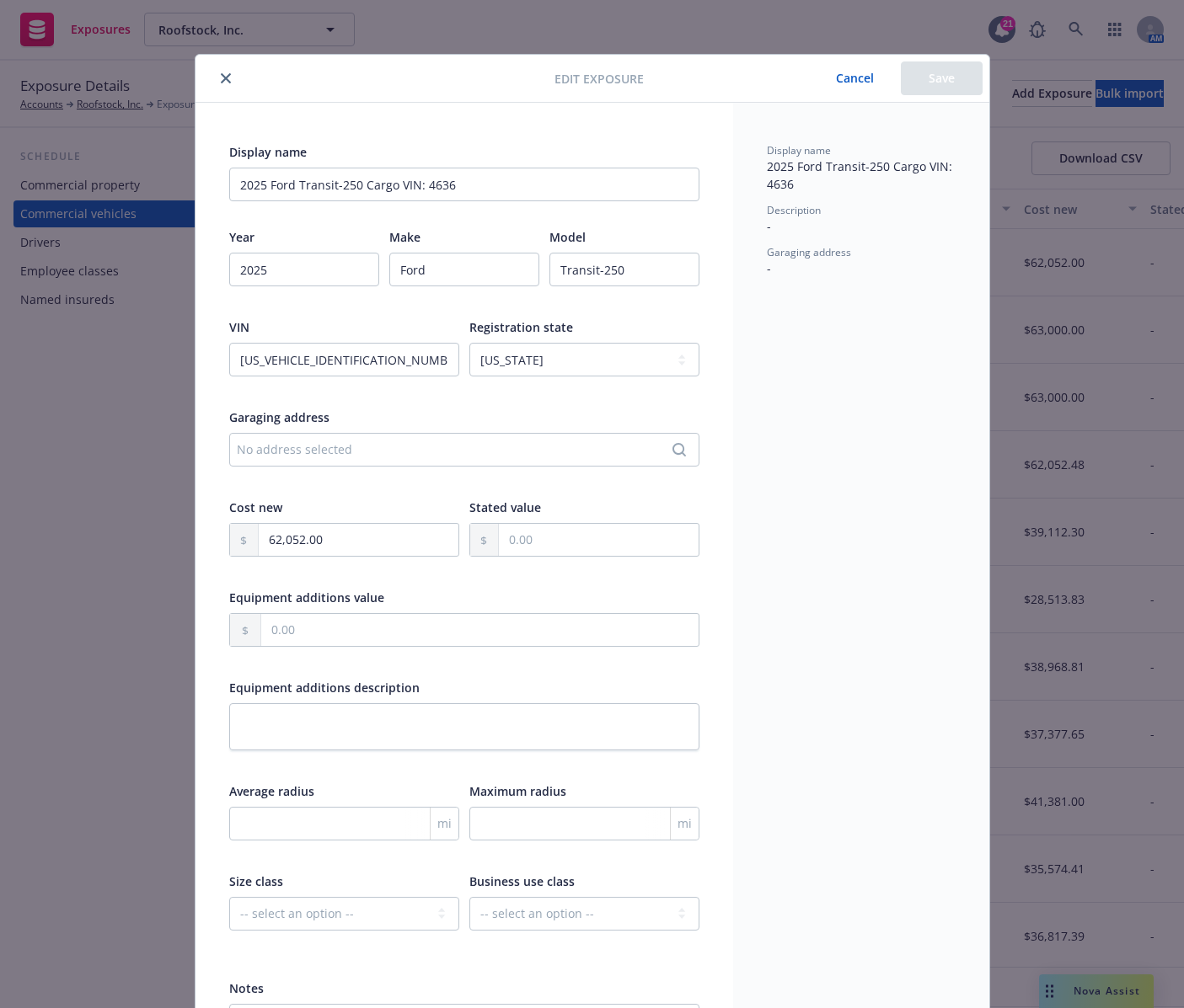
type textarea "x"
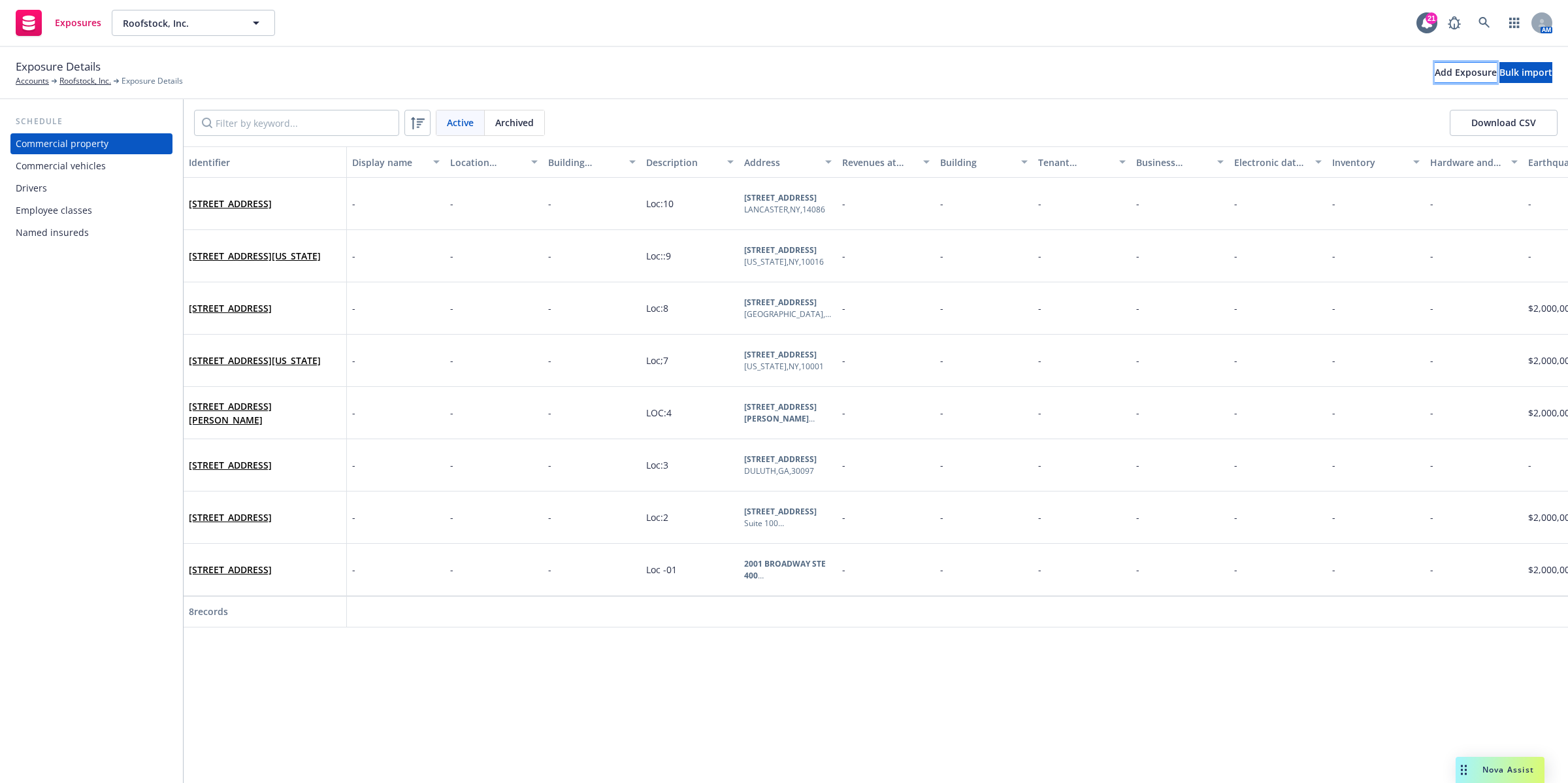
click at [1435, 73] on div "Add Exposure" at bounding box center [1466, 72] width 62 height 19
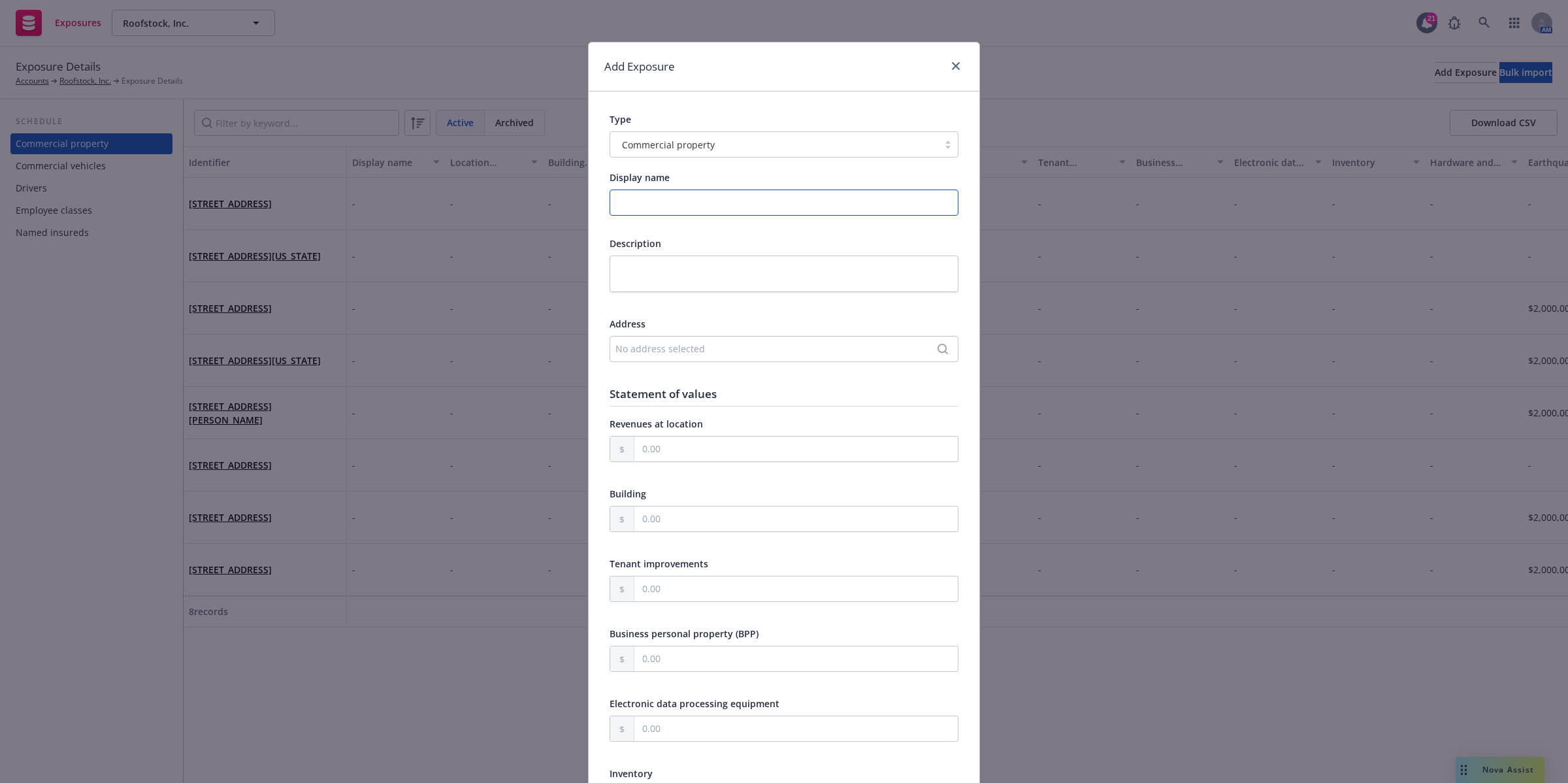
click at [643, 202] on input "Display name" at bounding box center [784, 202] width 349 height 26
paste input "Commercial vehicles - 2025 Ford Transit-250 Cargo VIN: 7682"
type input "Commercial vehicles - 2025 Ford Transit-250 Cargo VIN: 7897"
click at [782, 275] on textarea at bounding box center [784, 274] width 349 height 37
paste textarea "Commercial vehicles - 2025 Ford Transit-250 Cargo VIN: 7682"
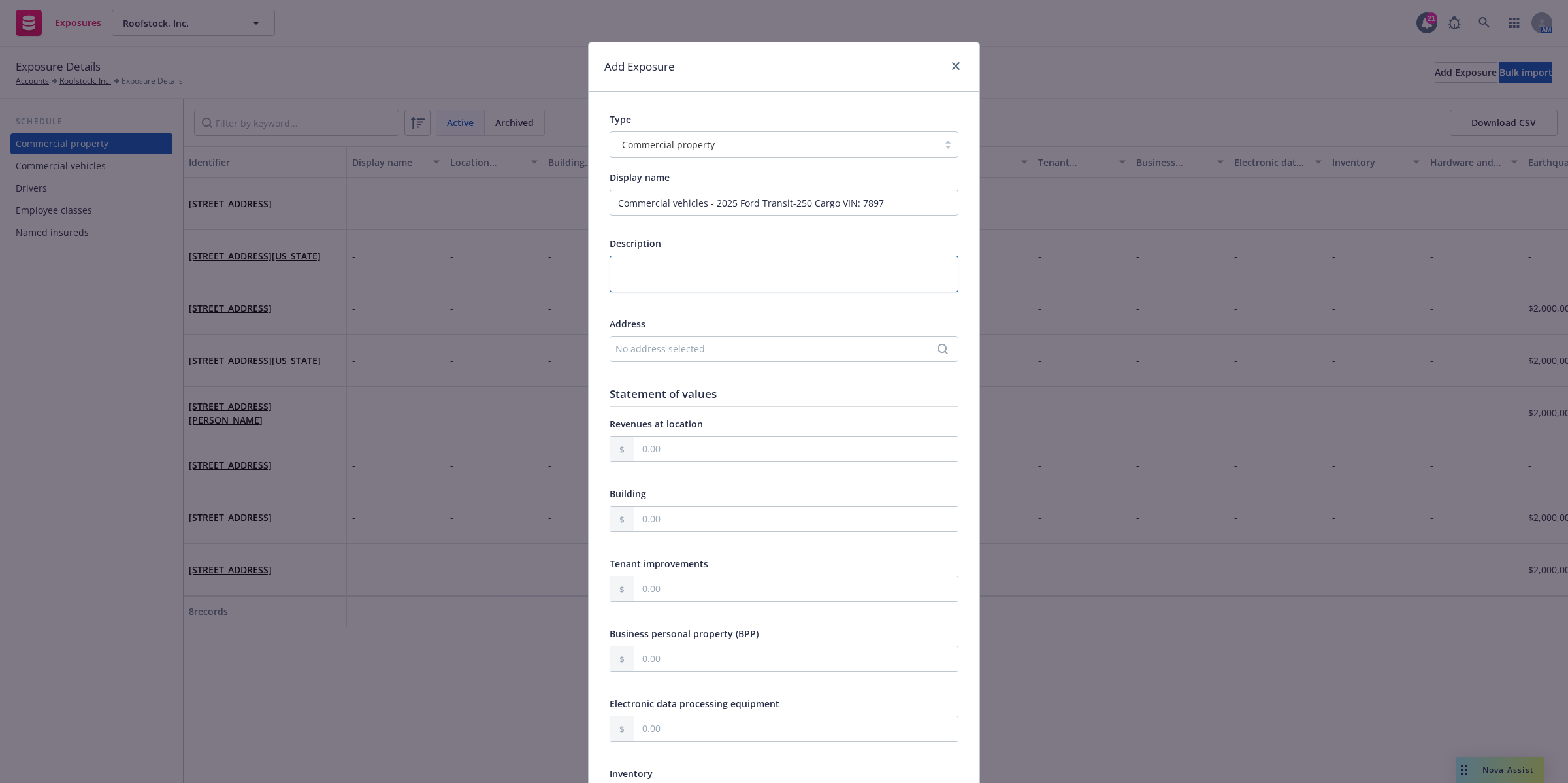
type textarea "x"
type textarea "Commercial vehicles - 2025 Ford Transit-250 Cargo VIN: 7682"
type textarea "x"
type textarea "Commercial vehicles - 2025 Ford Transit-250 Cargo VIN: 7682"
type textarea "x"
